Goal: Task Accomplishment & Management: Manage account settings

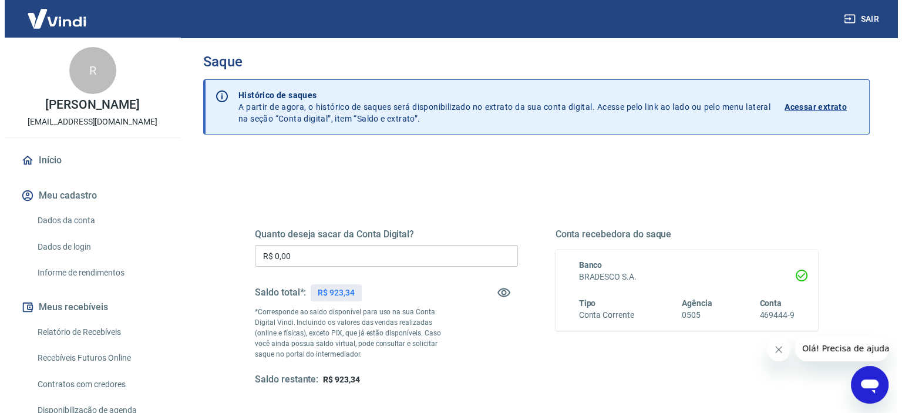
scroll to position [117, 0]
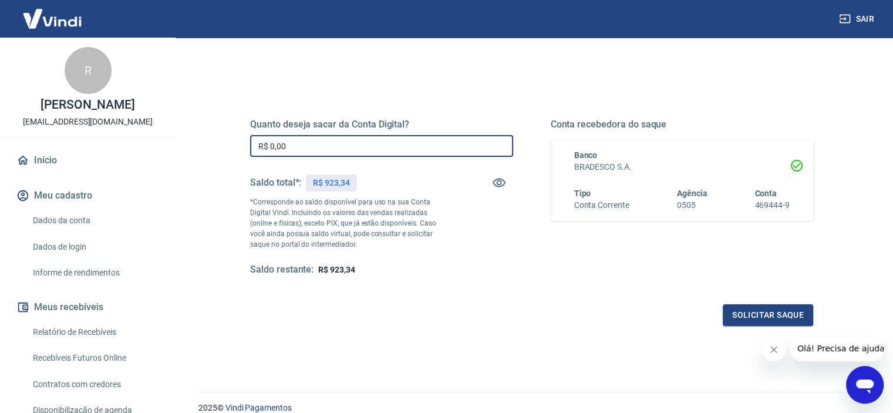
click at [356, 143] on input "R$ 0,00" at bounding box center [381, 146] width 263 height 22
type input "R$ 923,34"
click at [789, 314] on button "Solicitar saque" at bounding box center [768, 315] width 90 height 22
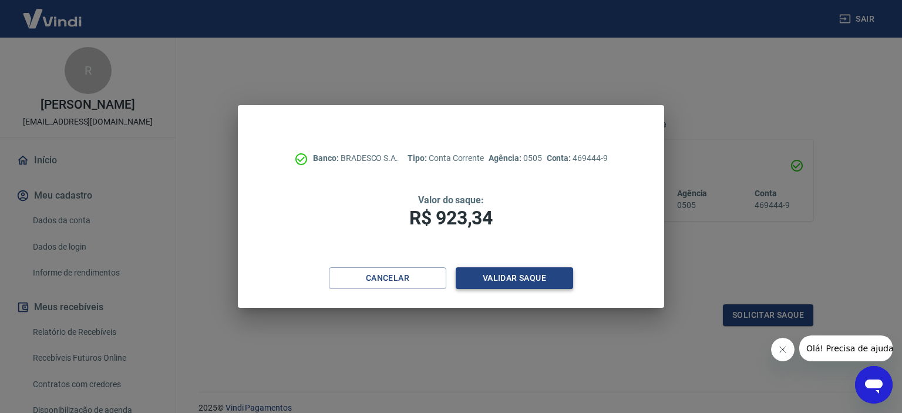
click at [486, 278] on button "Validar saque" at bounding box center [514, 278] width 117 height 22
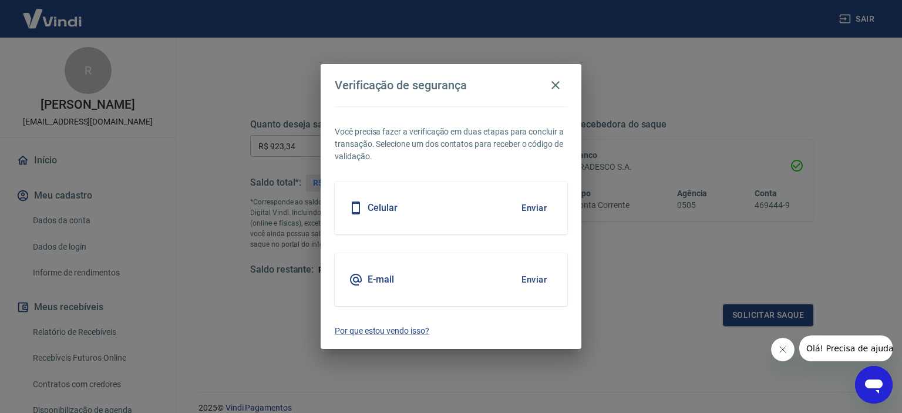
click at [528, 278] on button "Enviar" at bounding box center [534, 279] width 38 height 25
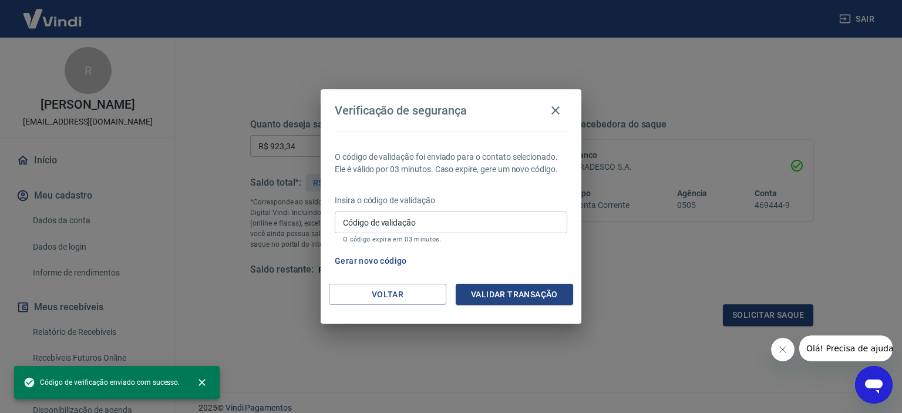
click at [427, 225] on input "Código de validação" at bounding box center [451, 222] width 233 height 22
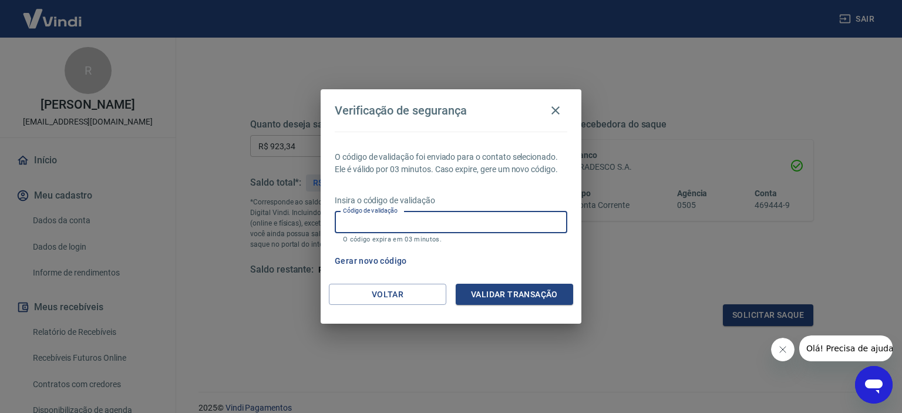
paste input "710836"
type input "710836"
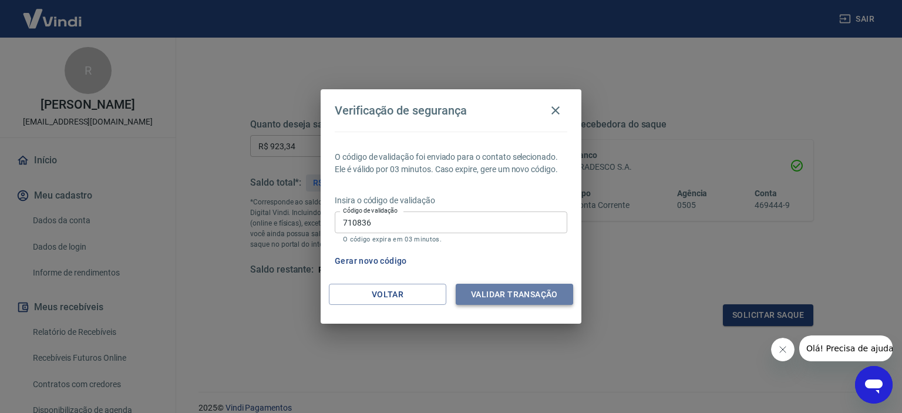
click at [543, 297] on button "Validar transação" at bounding box center [514, 295] width 117 height 22
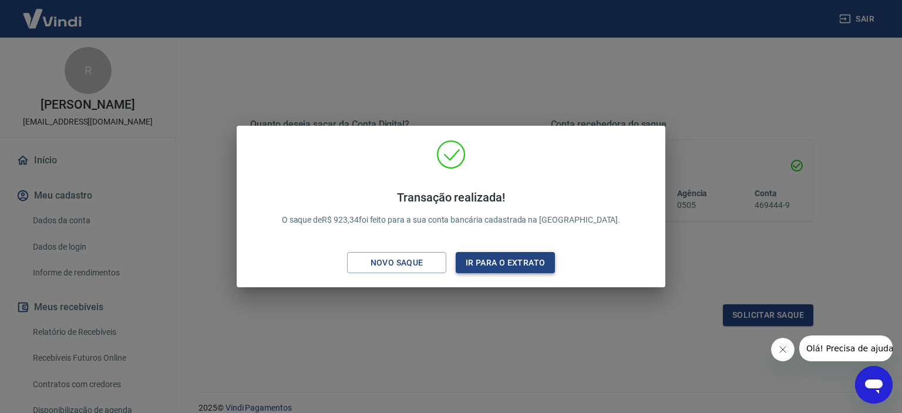
click at [479, 265] on button "Ir para o extrato" at bounding box center [505, 263] width 99 height 22
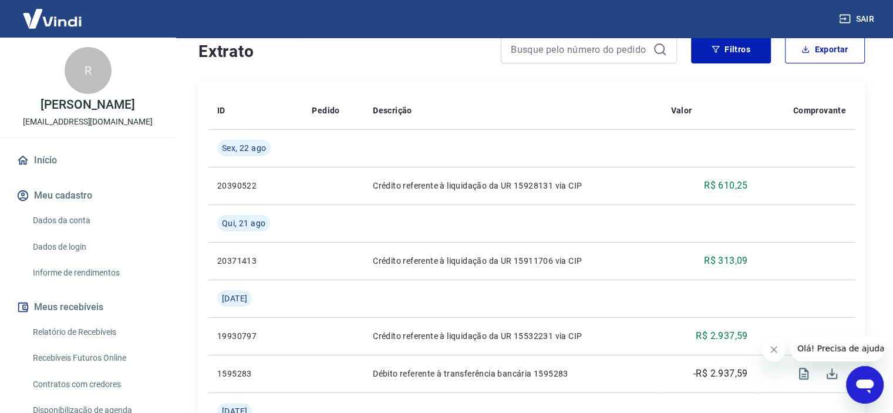
scroll to position [235, 0]
